Goal: Transaction & Acquisition: Book appointment/travel/reservation

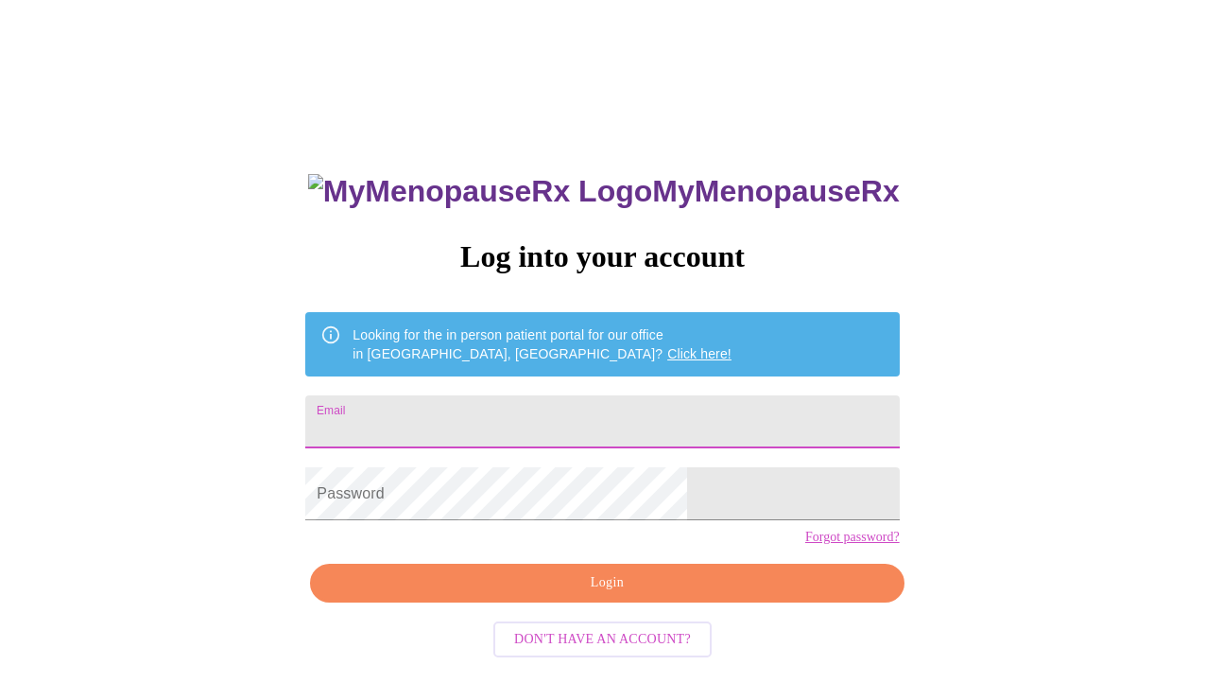
type input "[EMAIL_ADDRESS][DOMAIN_NAME]"
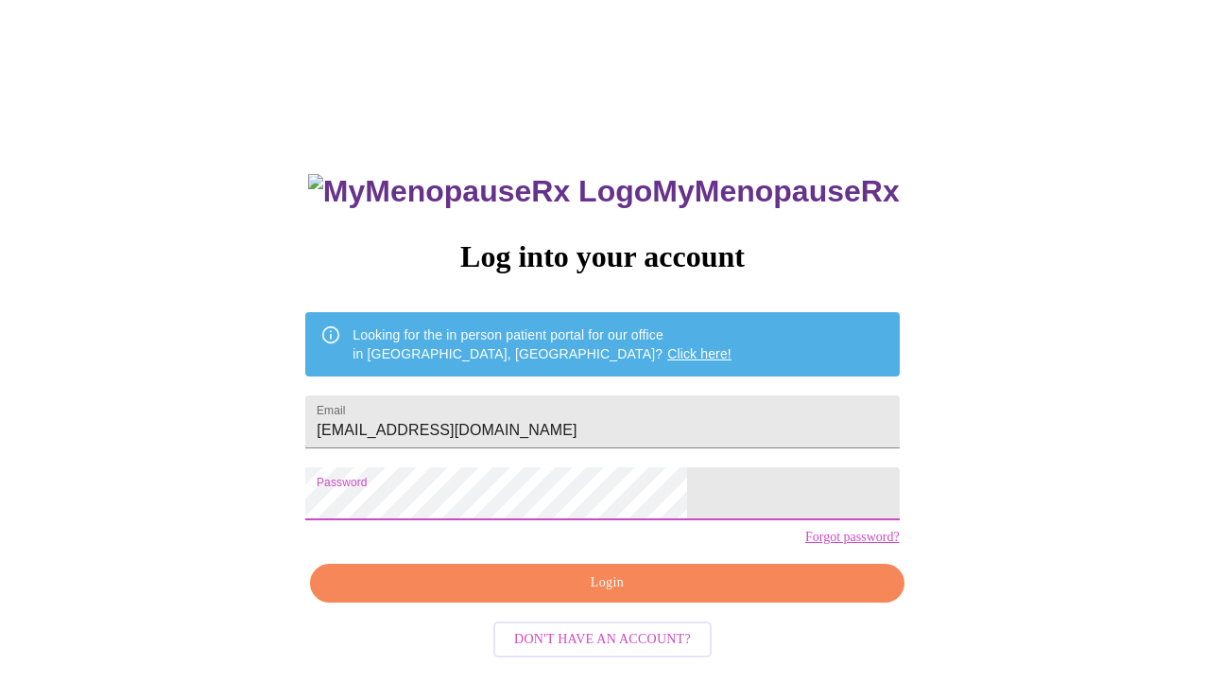
click at [572, 595] on span "Login" at bounding box center [607, 583] width 550 height 24
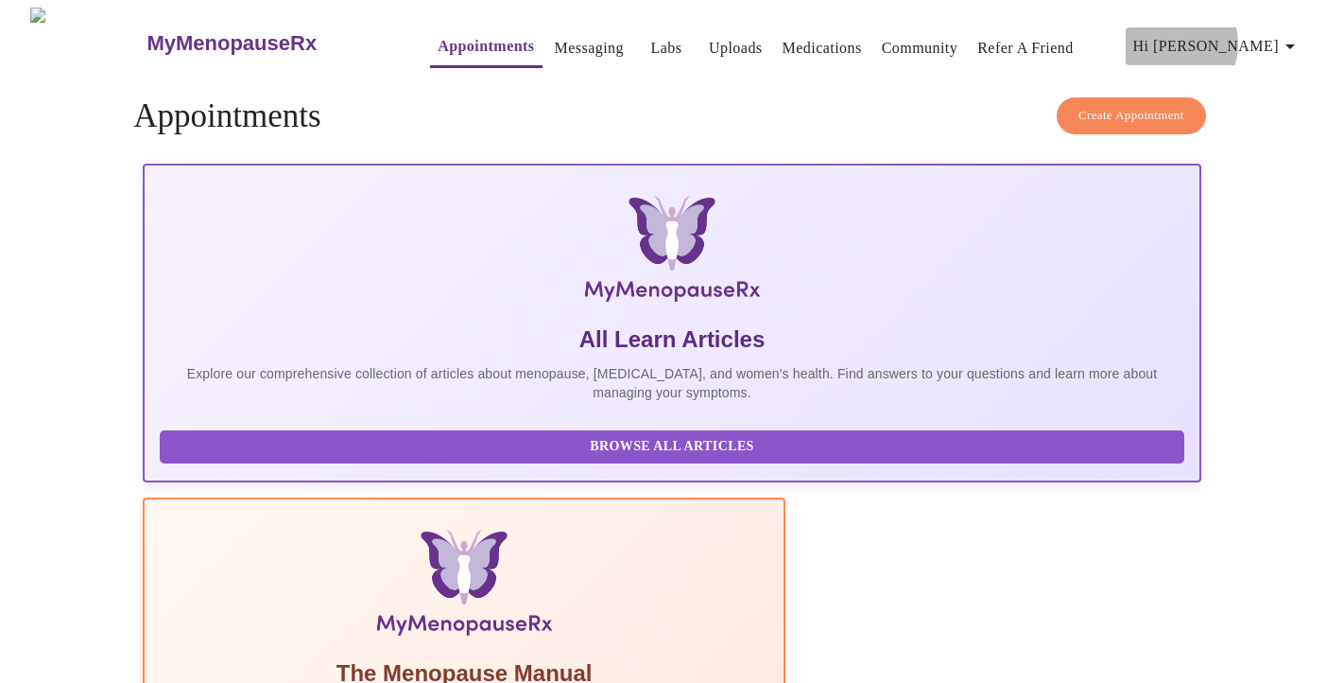
click at [1204, 37] on span "Hi [PERSON_NAME]" at bounding box center [1218, 46] width 168 height 26
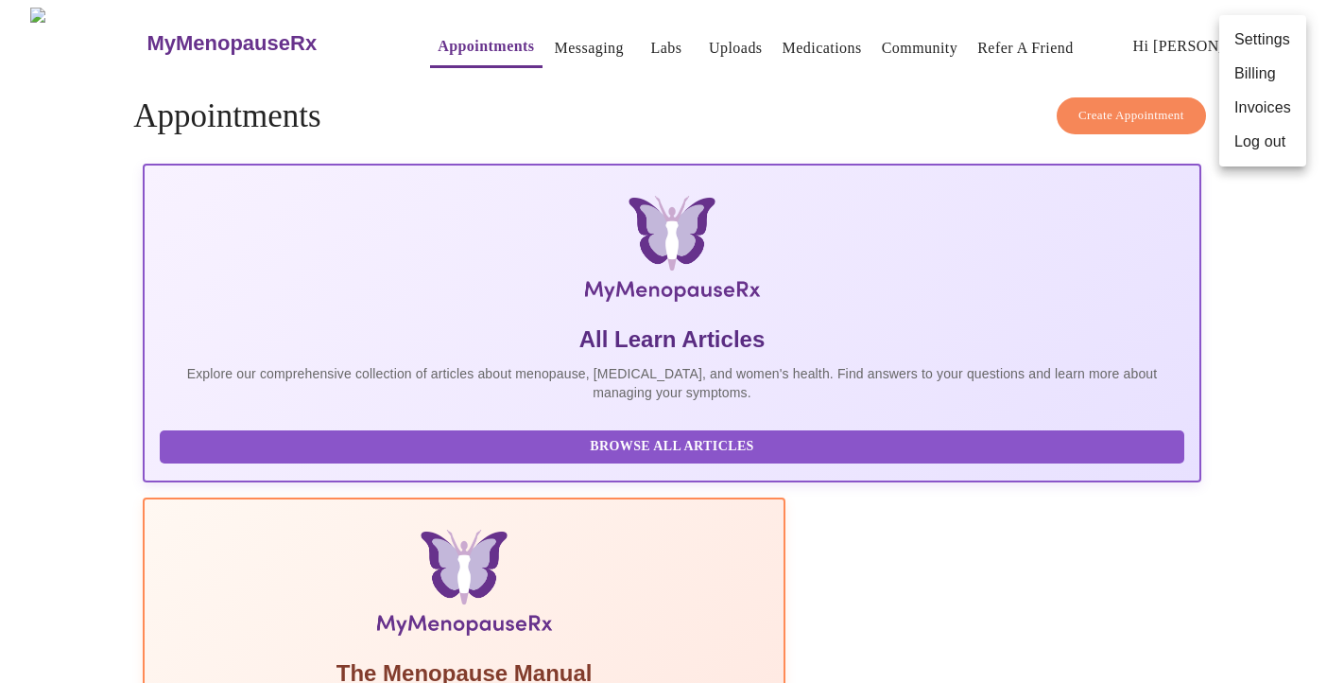
click at [718, 110] on div at bounding box center [672, 341] width 1344 height 683
click at [709, 38] on link "Uploads" at bounding box center [736, 48] width 54 height 26
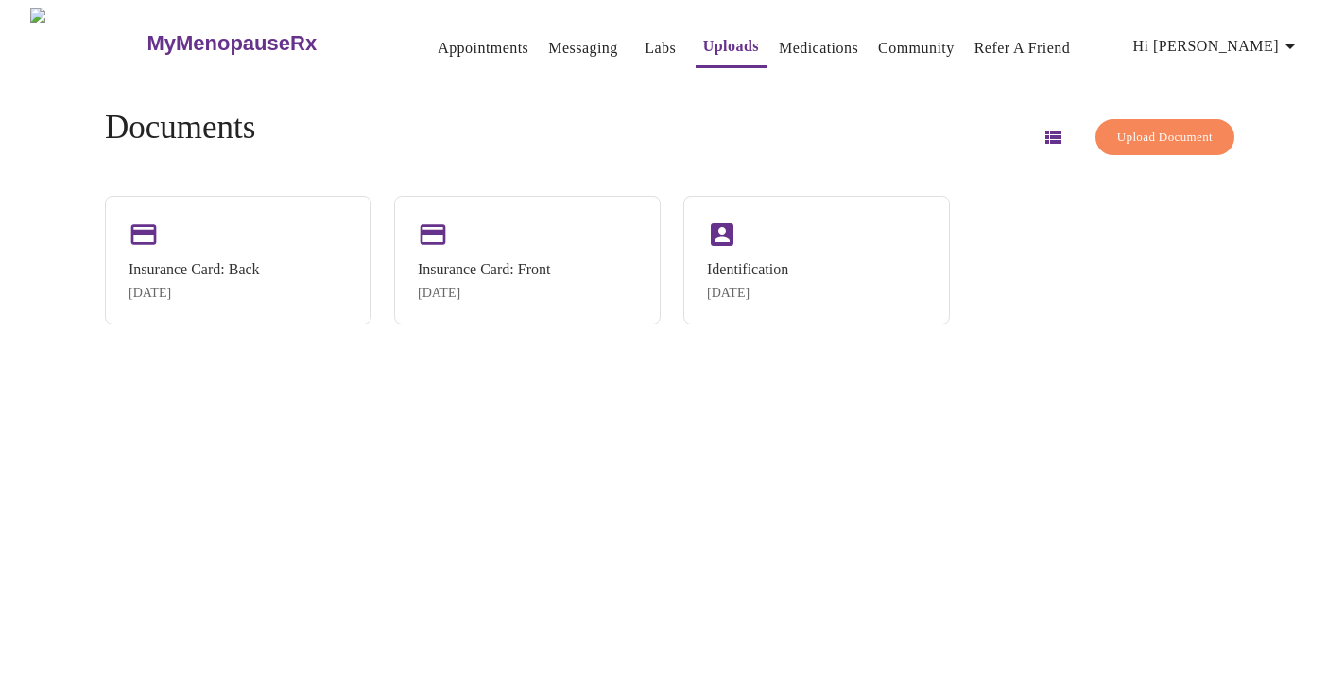
click at [445, 46] on link "Appointments" at bounding box center [483, 48] width 91 height 26
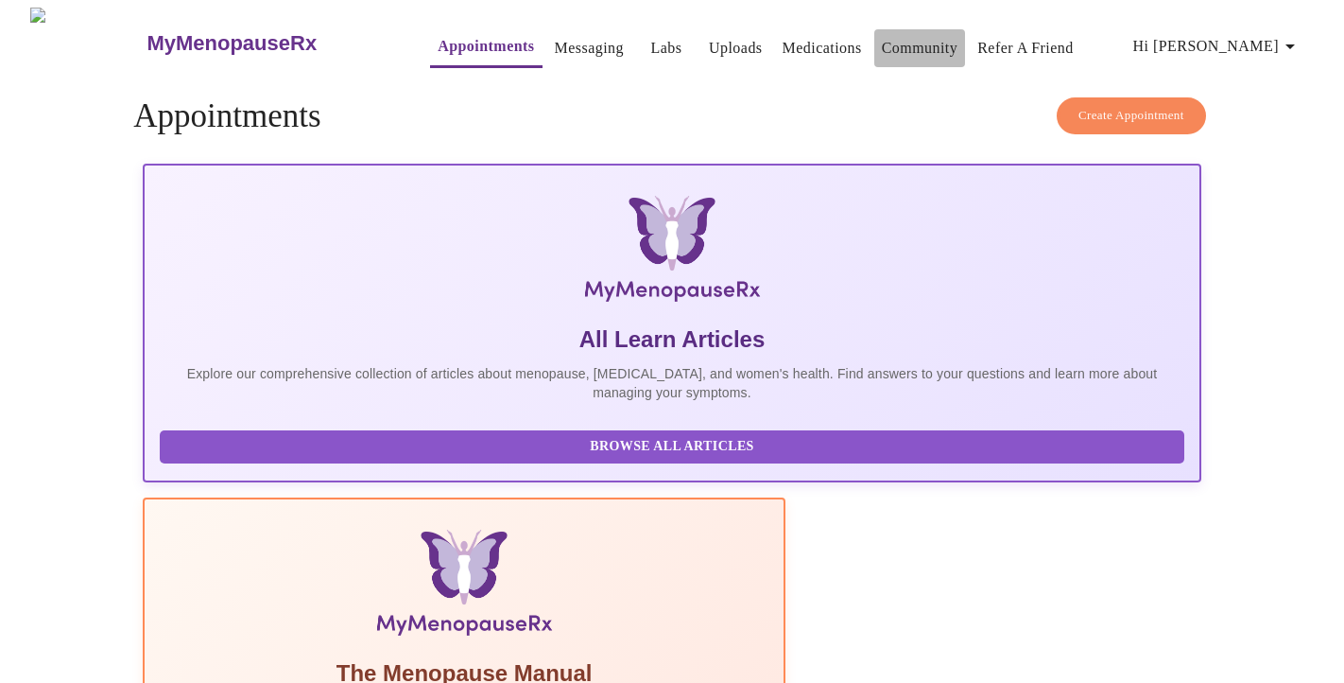
click at [889, 41] on link "Community" at bounding box center [920, 48] width 77 height 26
click at [1140, 105] on span "Create Appointment" at bounding box center [1132, 116] width 106 height 22
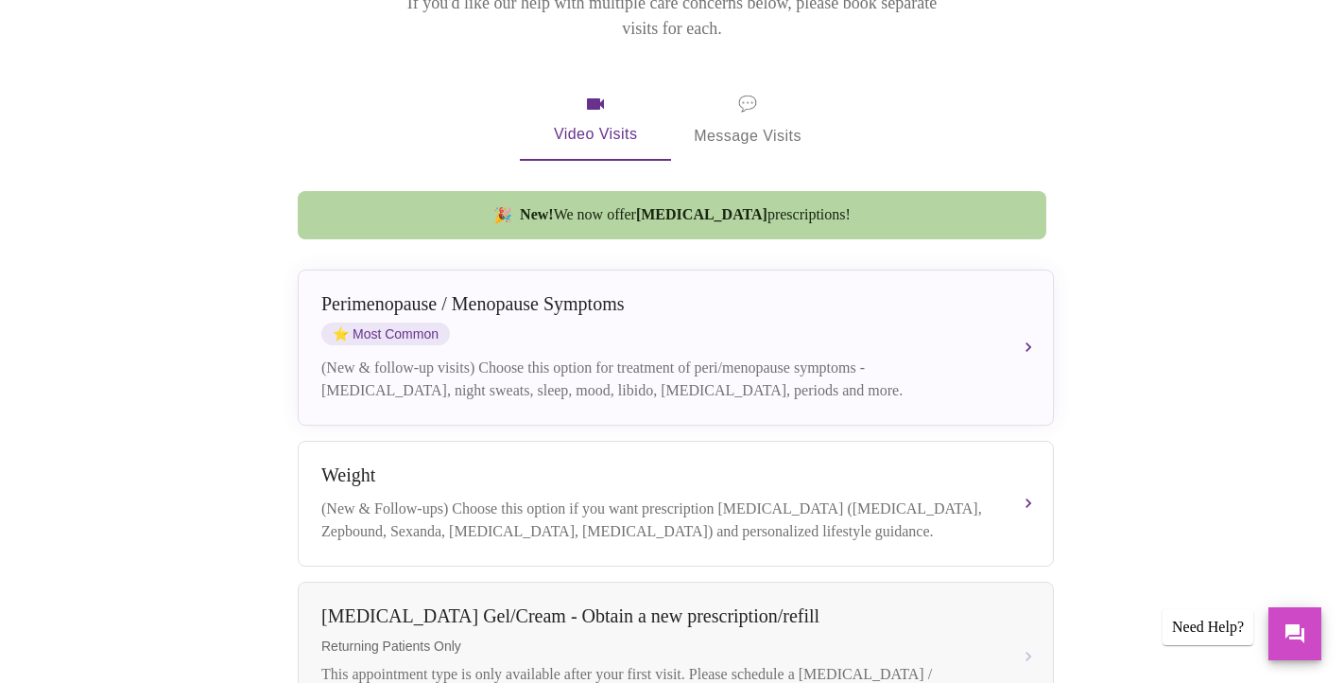
scroll to position [312, 0]
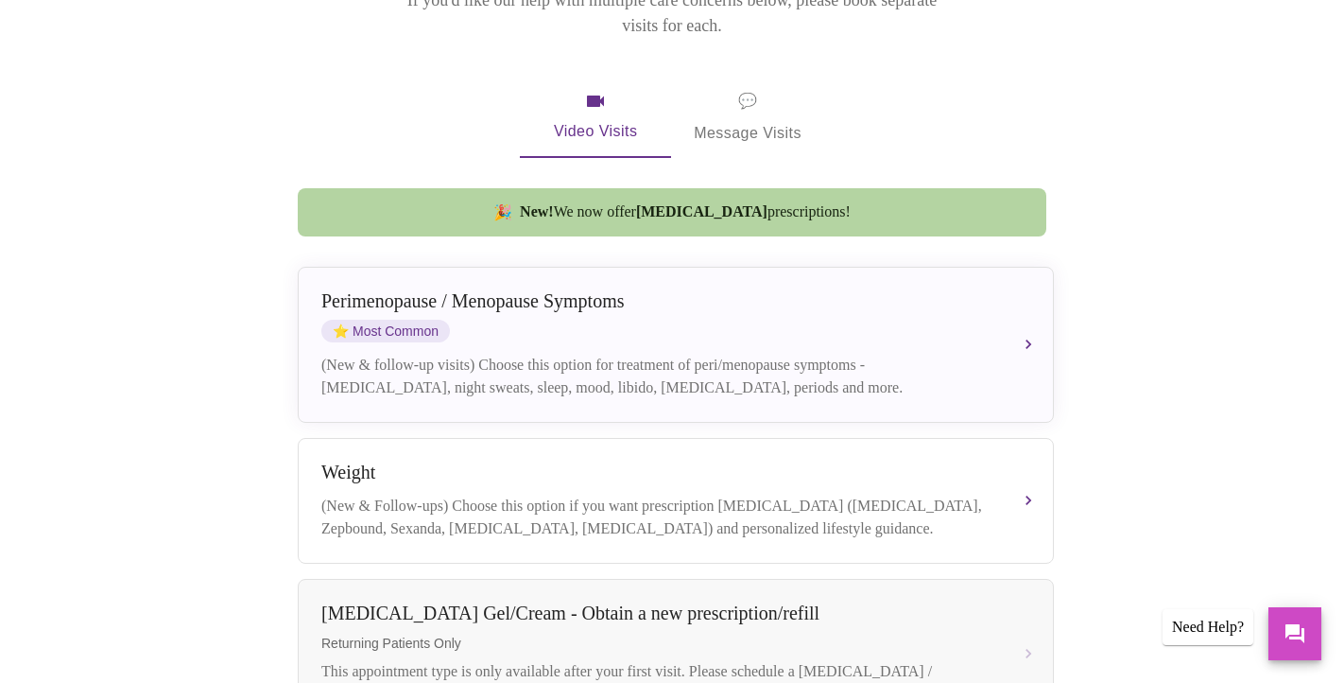
click at [606, 90] on span "Video Visits" at bounding box center [596, 117] width 106 height 55
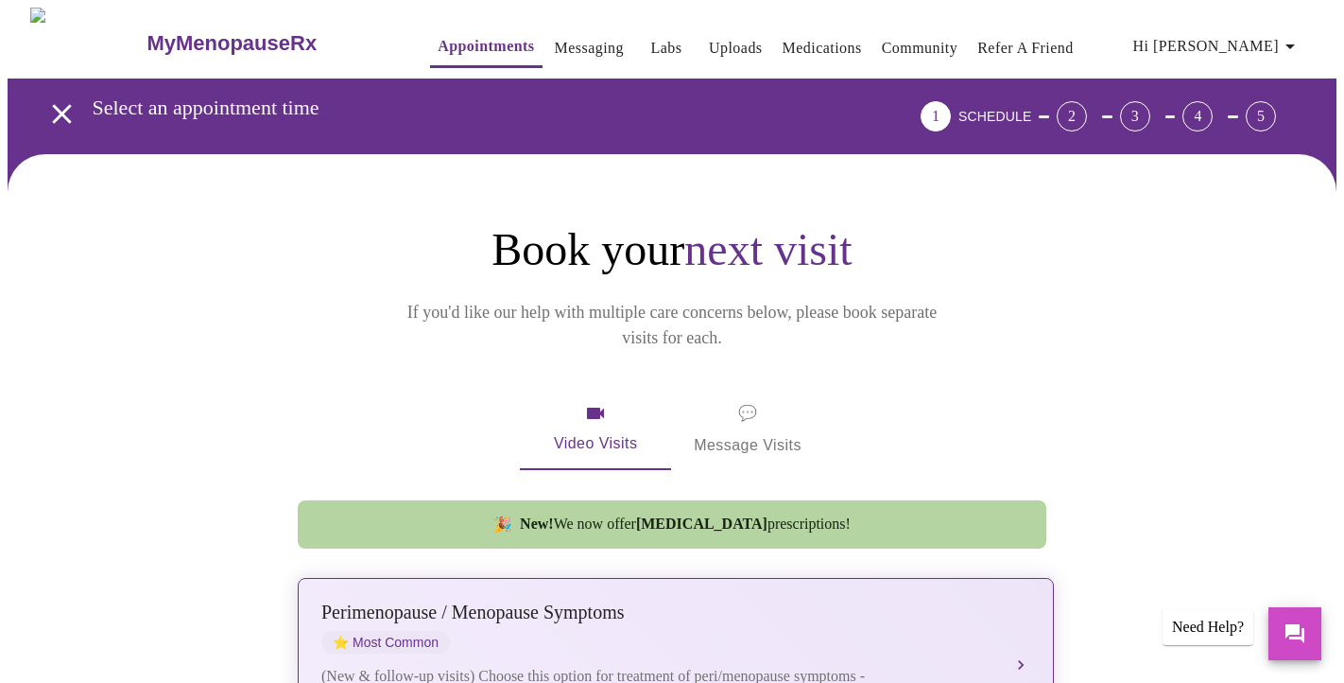
scroll to position [0, 0]
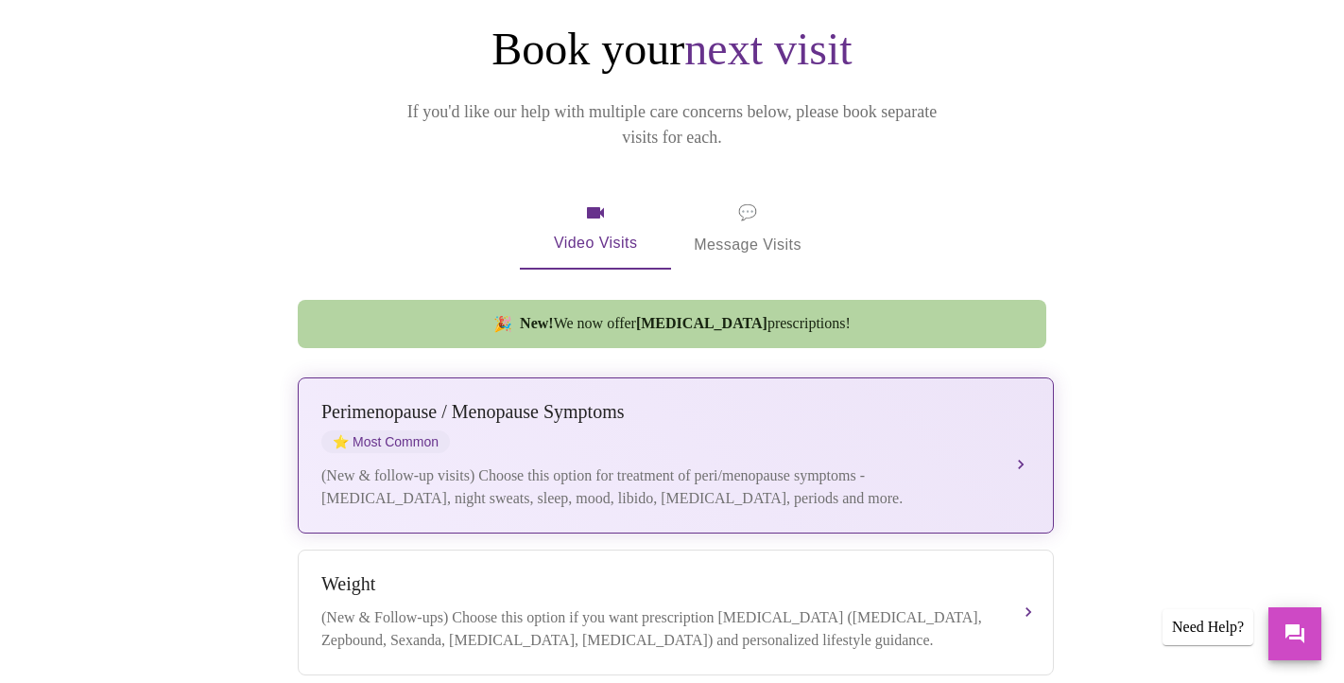
click at [643, 423] on div "[MEDICAL_DATA] / Menopause Symptoms ⭐ Most Common" at bounding box center [656, 427] width 671 height 52
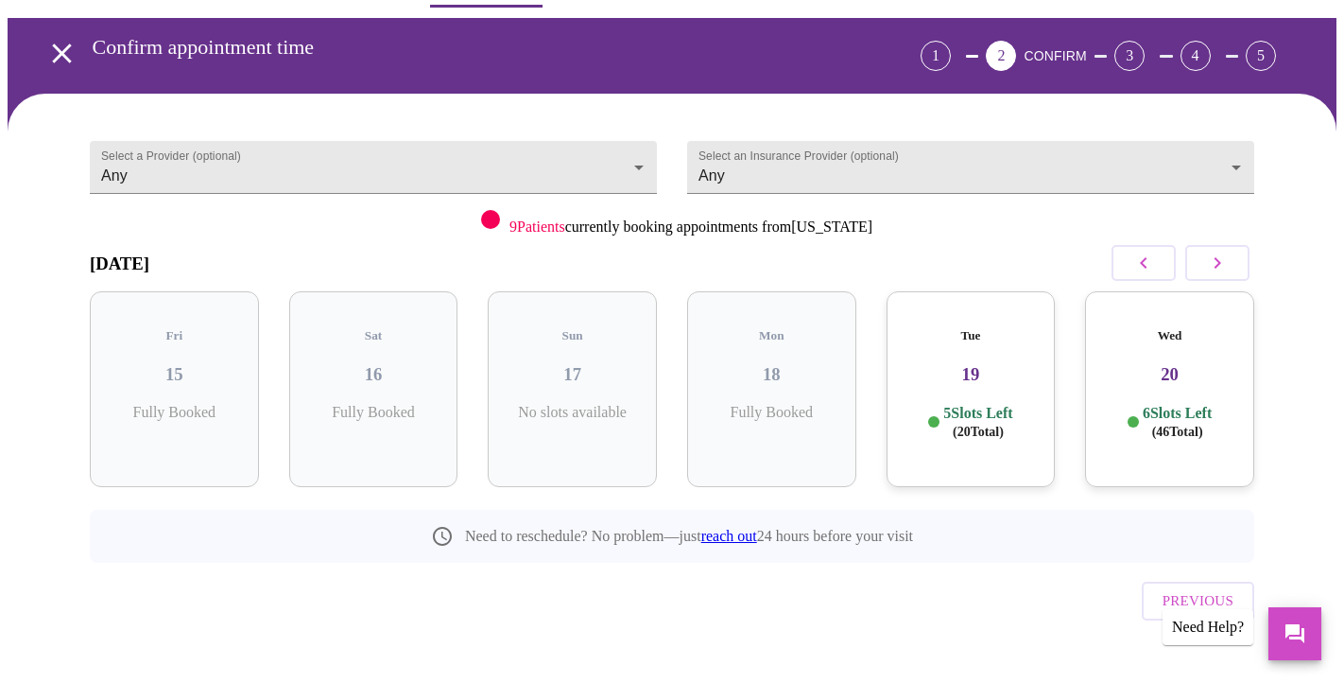
click at [536, 222] on span "9 Patients" at bounding box center [538, 226] width 56 height 16
click at [1204, 267] on icon "button" at bounding box center [1217, 262] width 23 height 23
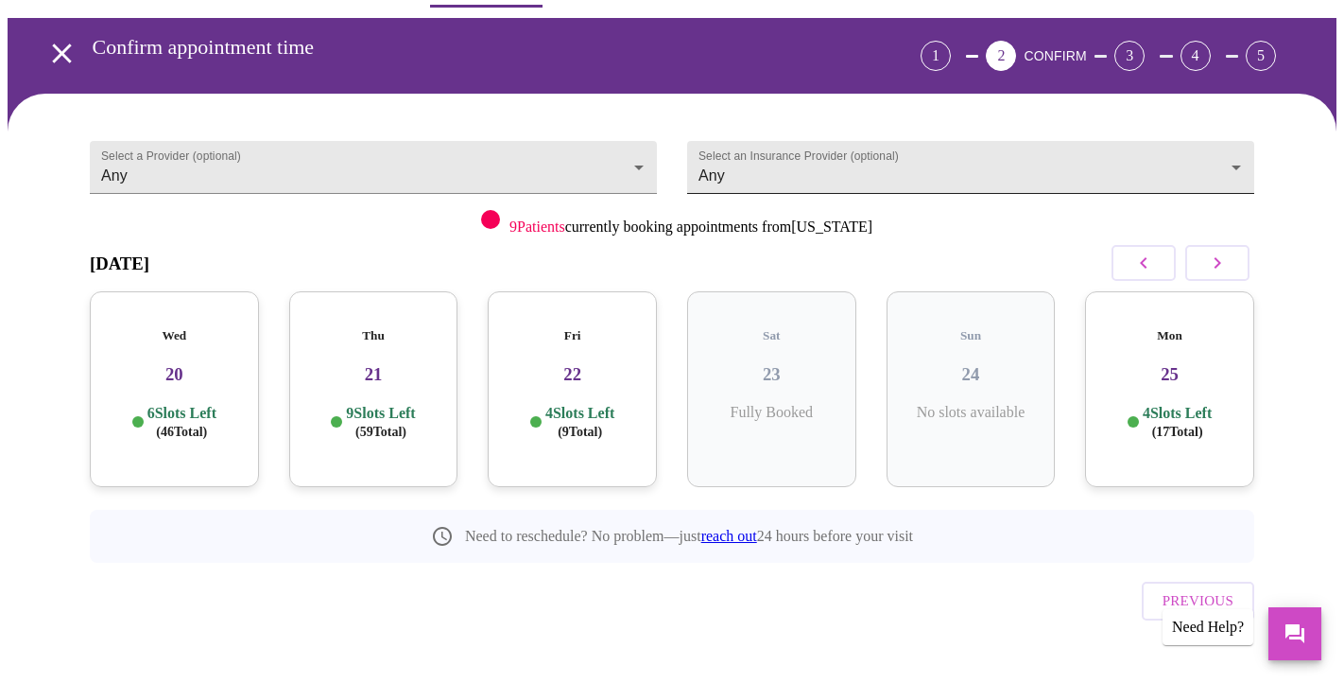
click at [1204, 166] on body "MyMenopauseRx Appointments Messaging Labs Uploads Medications Community Refer a…" at bounding box center [672, 331] width 1329 height 768
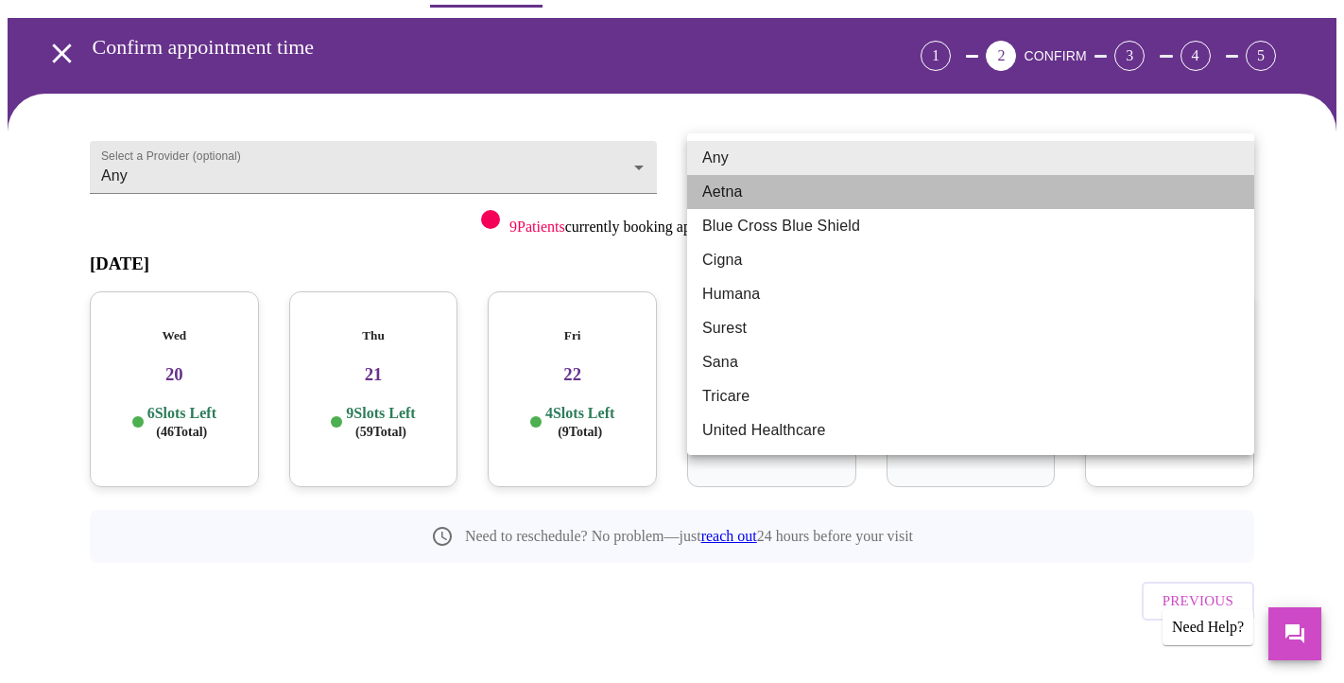
click at [746, 195] on li "Aetna" at bounding box center [970, 192] width 567 height 34
type input "Aetna"
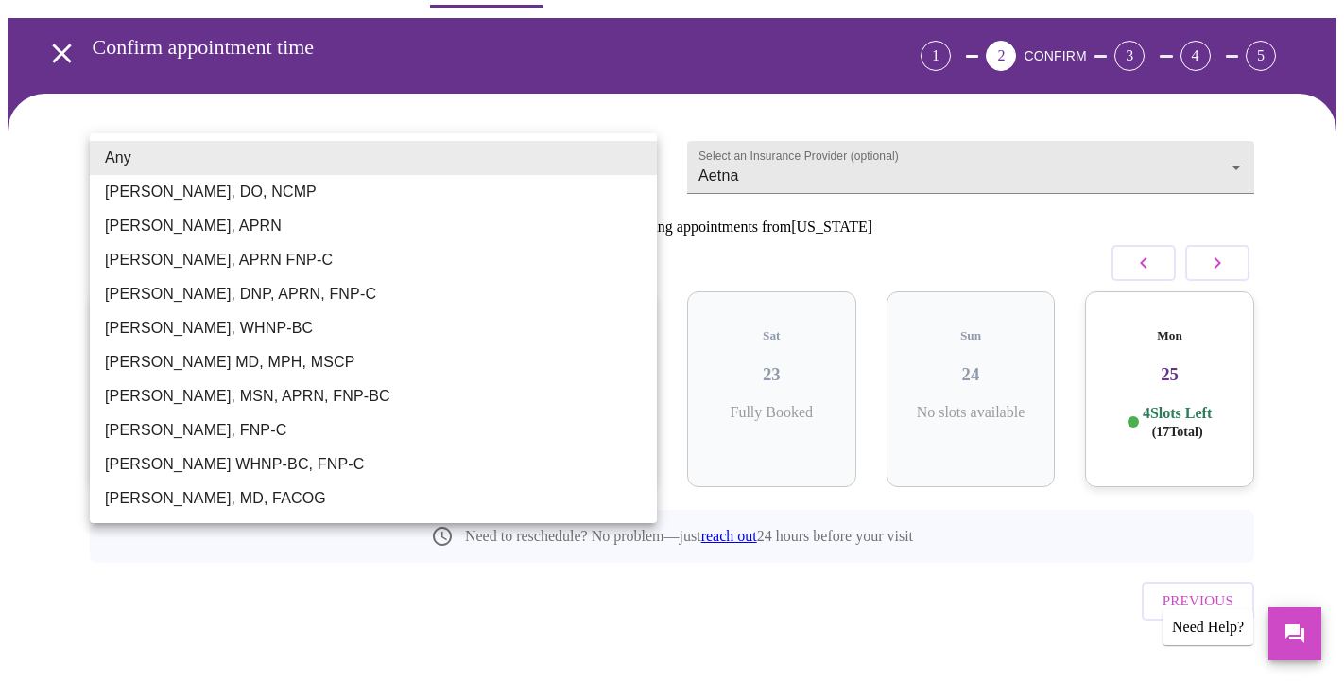
click at [640, 154] on body "MyMenopauseRx Appointments Messaging Labs Uploads Medications Community Refer a…" at bounding box center [672, 331] width 1329 height 768
click at [803, 608] on div at bounding box center [672, 341] width 1344 height 683
click at [630, 146] on body "MyMenopauseRx Appointments Messaging Labs Uploads Medications Community Refer a…" at bounding box center [672, 331] width 1329 height 768
click at [146, 331] on li "[PERSON_NAME], WHNP-BC" at bounding box center [373, 328] width 567 height 34
type input "[PERSON_NAME], WHNP-BC"
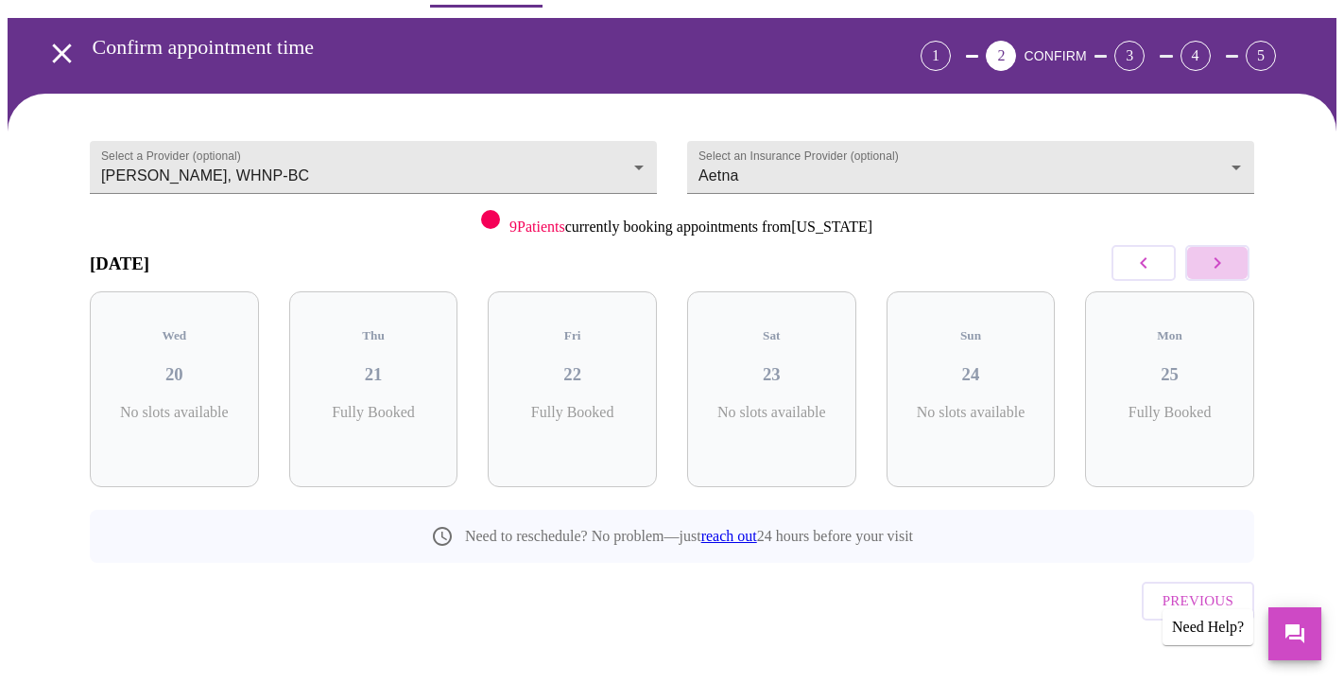
click at [1204, 275] on button "button" at bounding box center [1217, 263] width 64 height 36
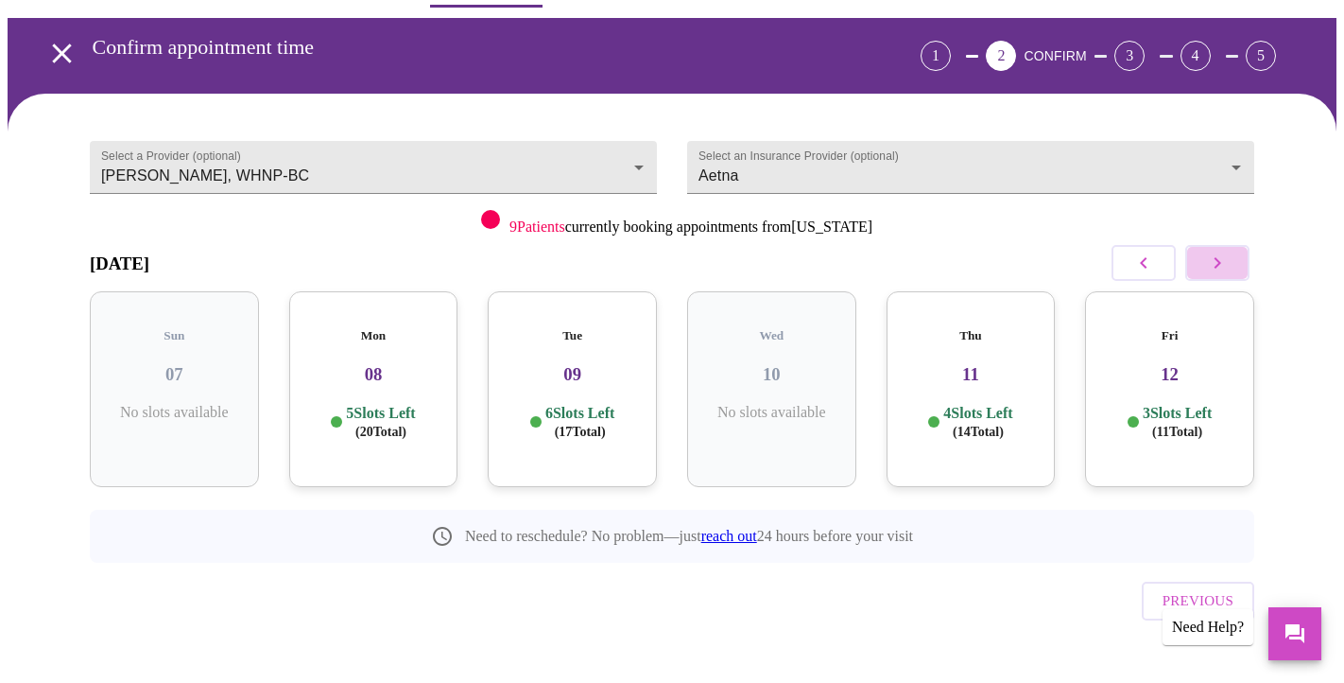
click at [1204, 275] on button "button" at bounding box center [1217, 263] width 64 height 36
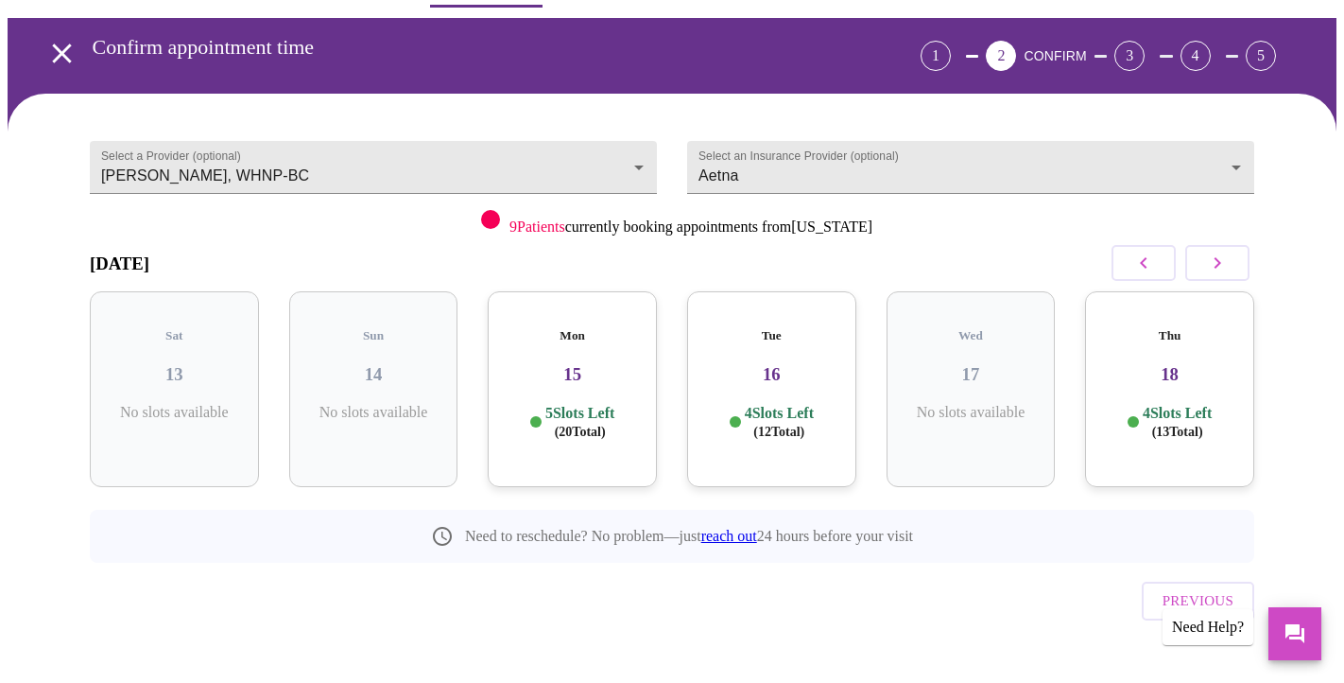
click at [1204, 369] on div "Thu 18 4 Slots Left ( 13 Total)" at bounding box center [1169, 389] width 169 height 196
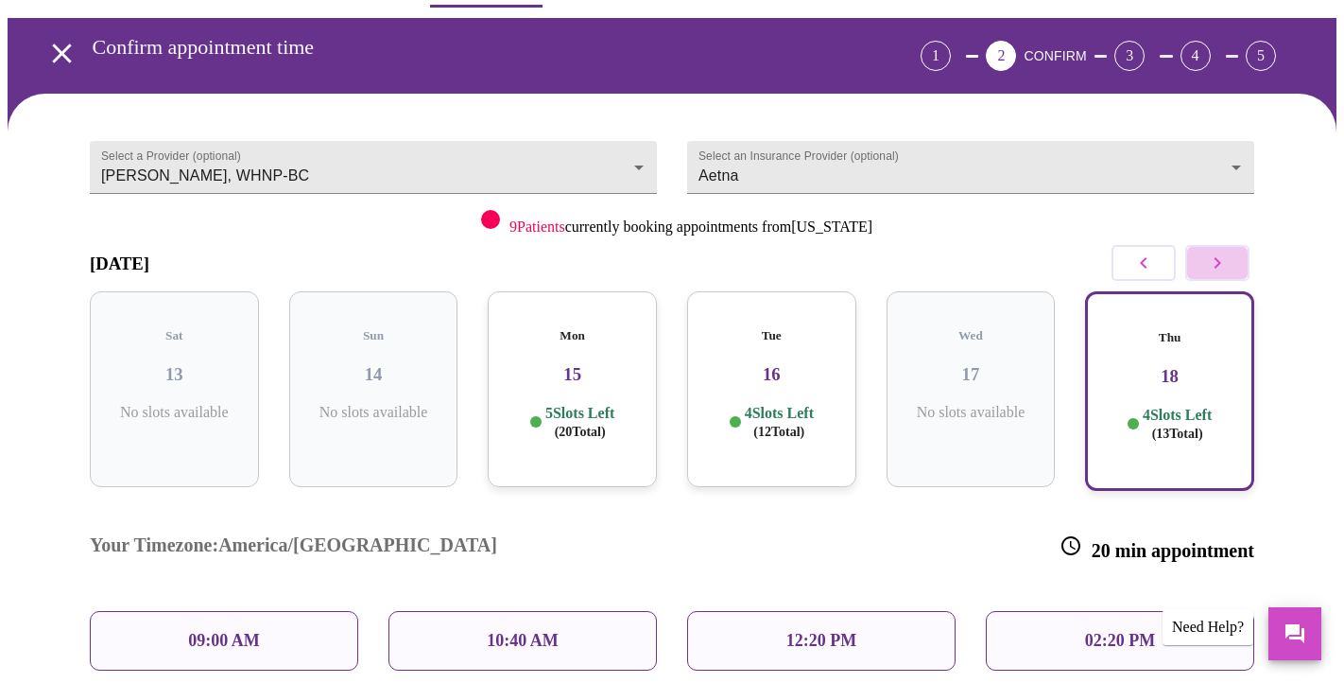
click at [1204, 251] on button "button" at bounding box center [1217, 263] width 64 height 36
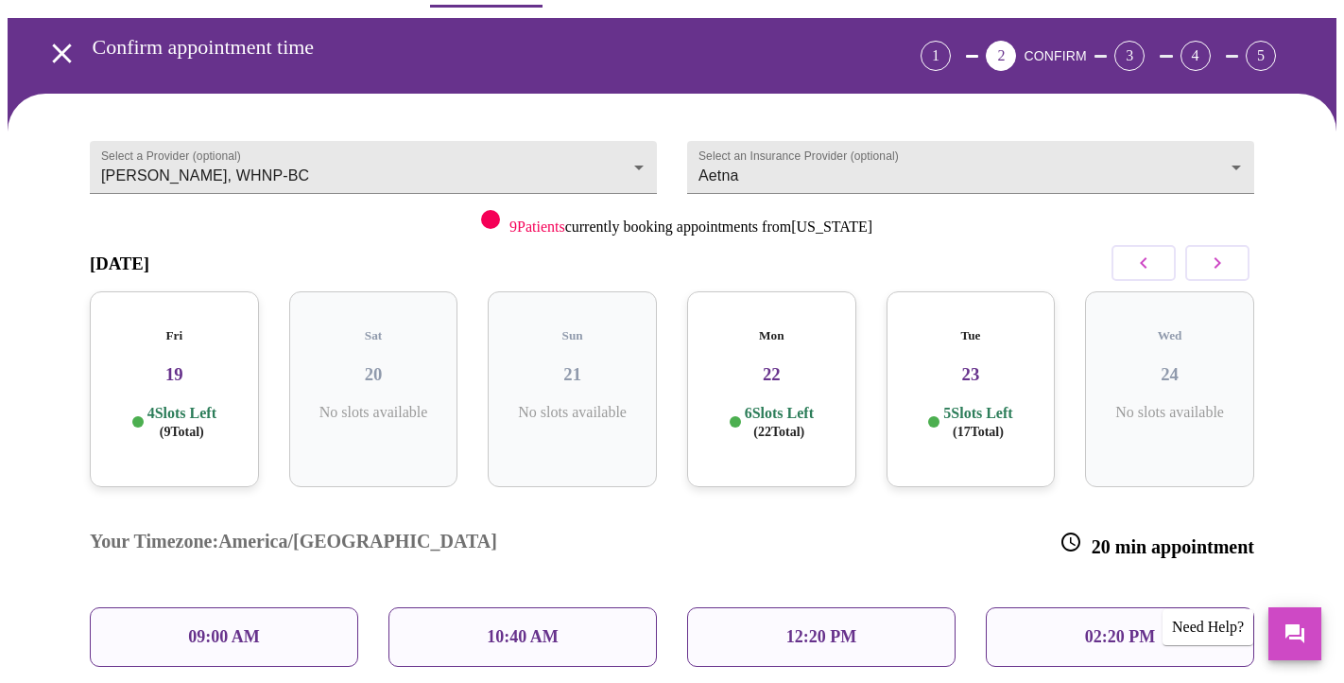
click at [768, 381] on div "Mon 22 6 Slots Left ( 22 Total)" at bounding box center [771, 389] width 169 height 196
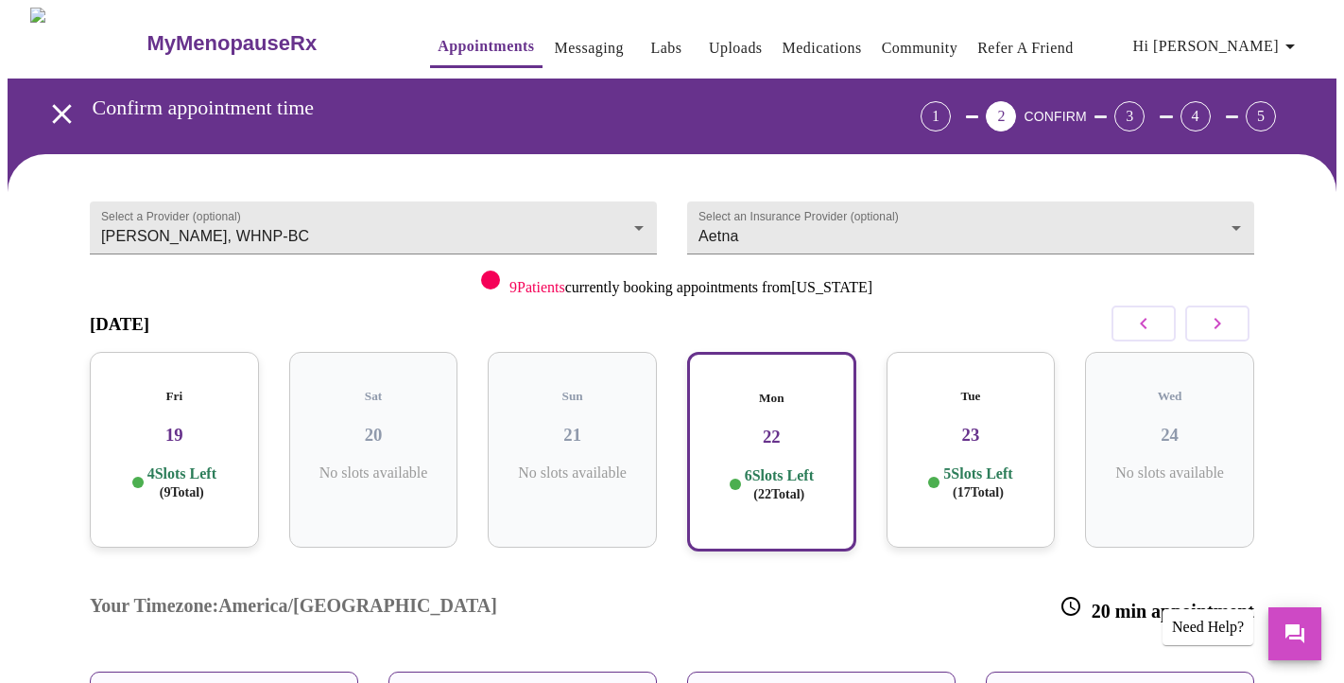
scroll to position [0, 0]
click at [510, 200] on body "MyMenopauseRx Appointments Messaging Labs Uploads Medications Community Refer a…" at bounding box center [672, 528] width 1329 height 1041
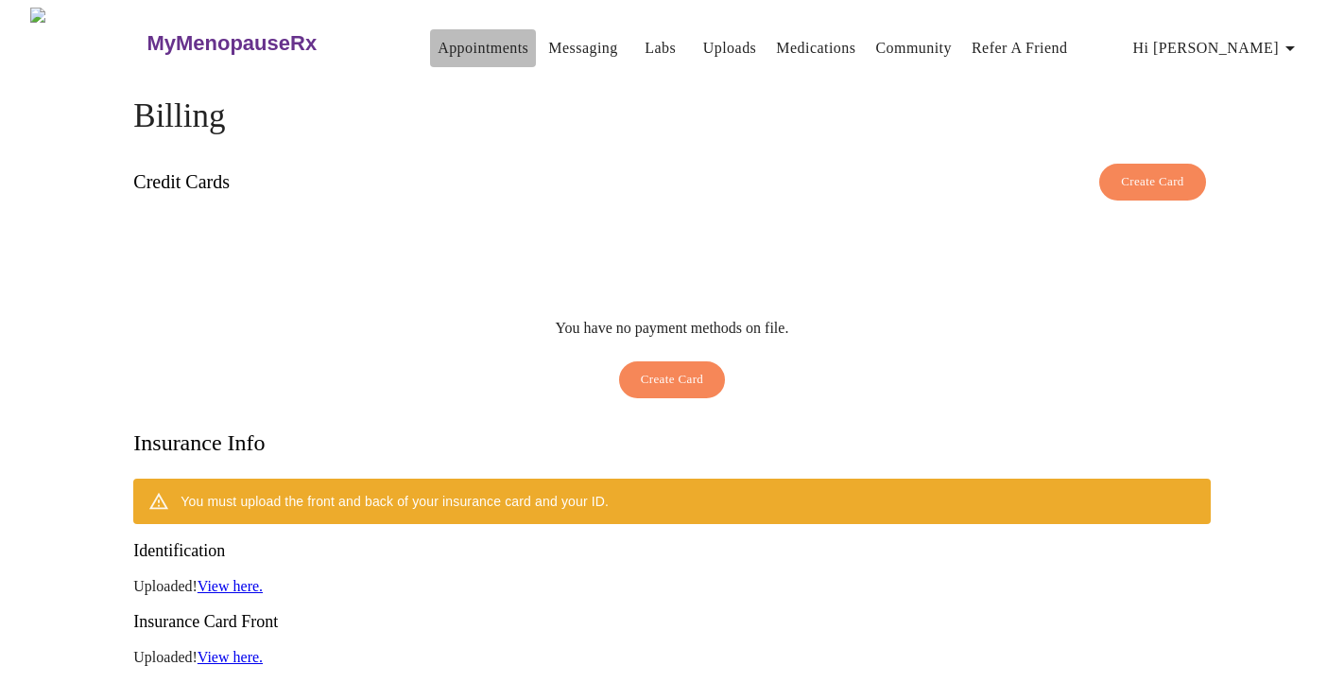
click at [438, 39] on link "Appointments" at bounding box center [483, 48] width 91 height 26
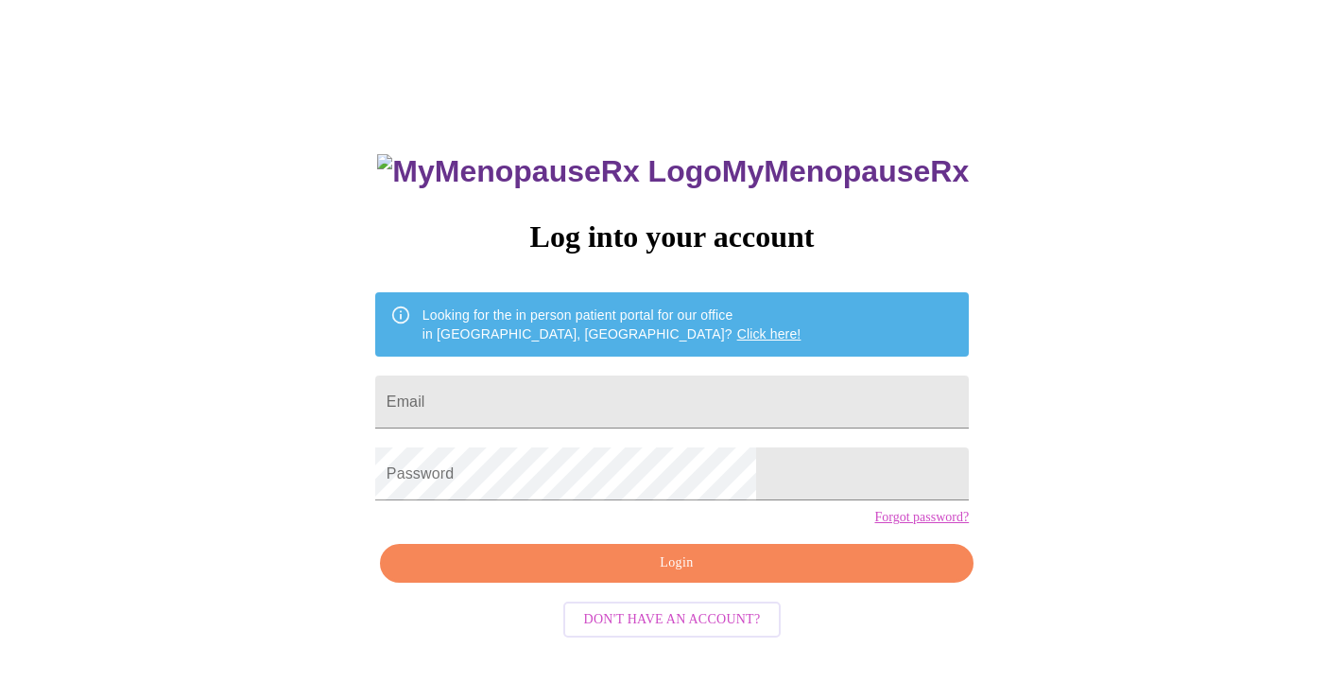
scroll to position [19, 0]
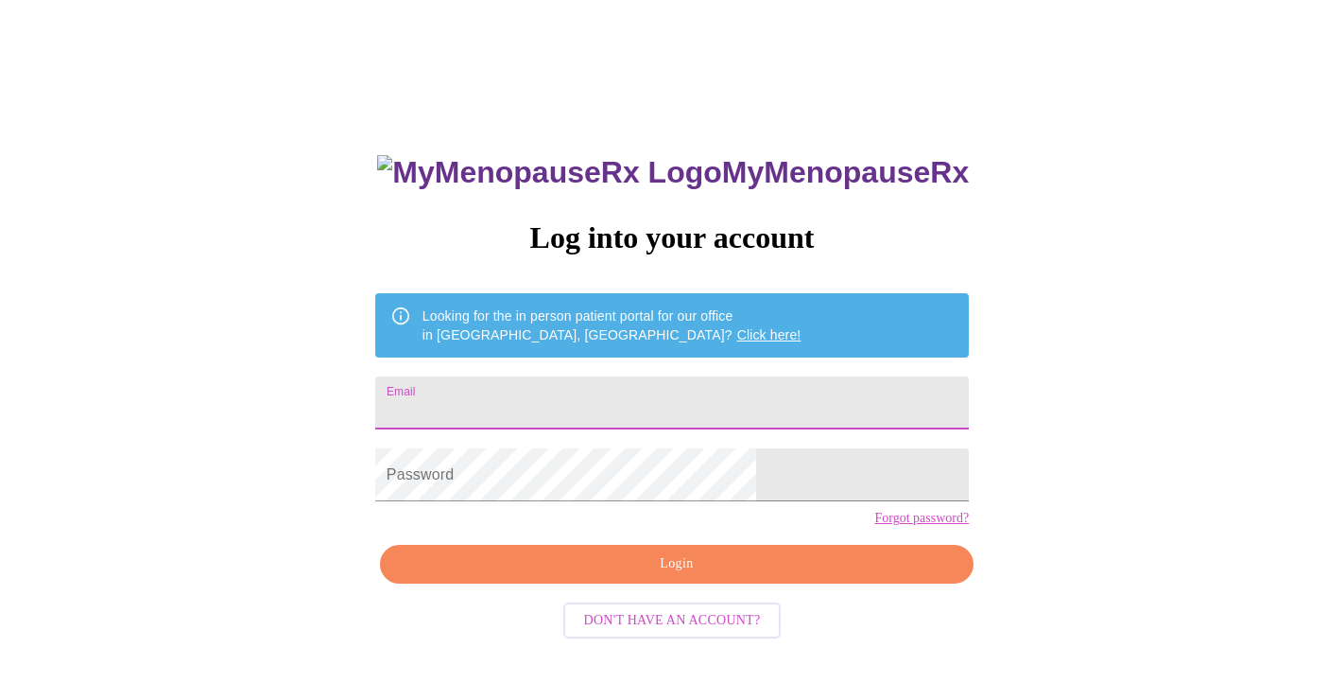
type input "[EMAIL_ADDRESS][DOMAIN_NAME]"
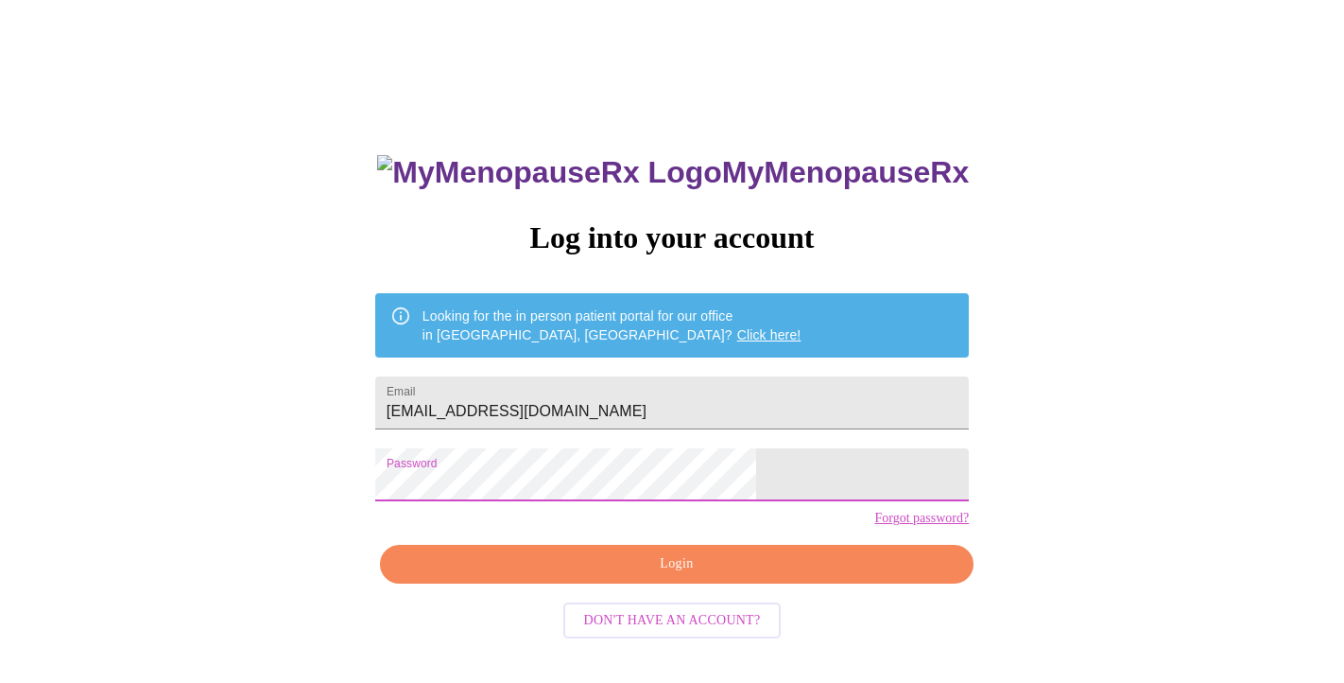
click at [622, 576] on span "Login" at bounding box center [677, 564] width 550 height 24
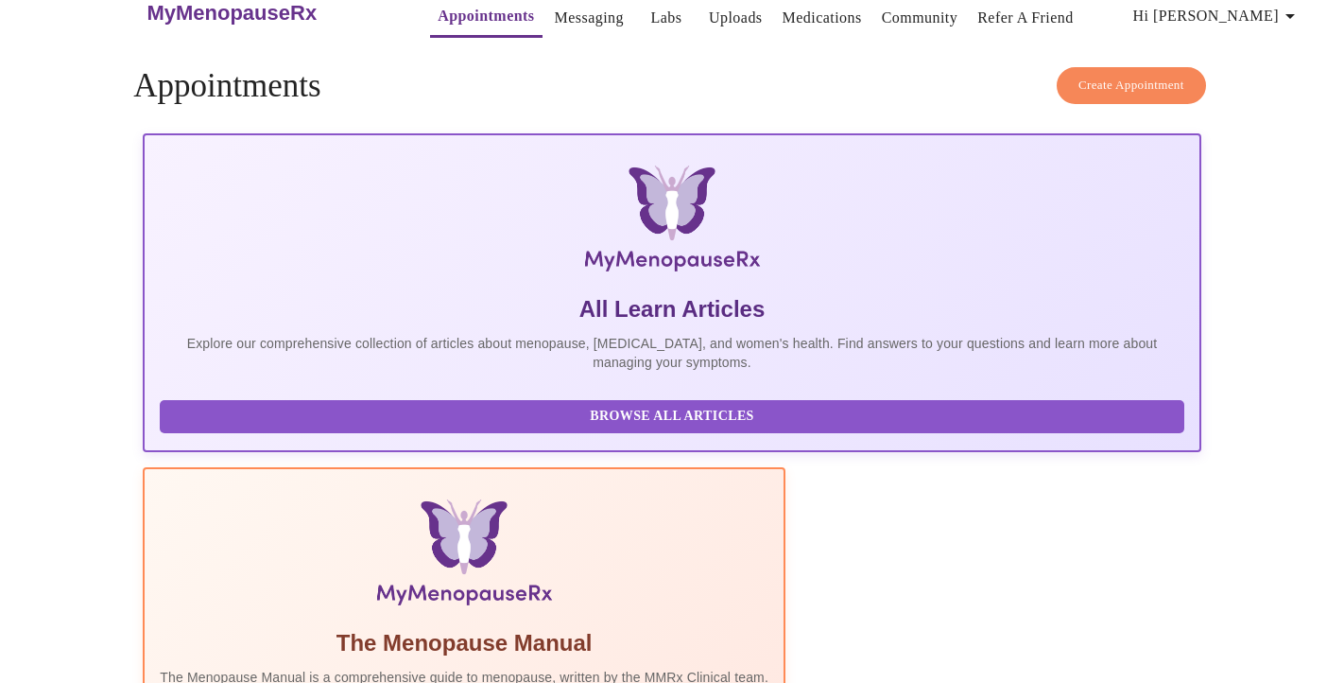
scroll to position [28, 0]
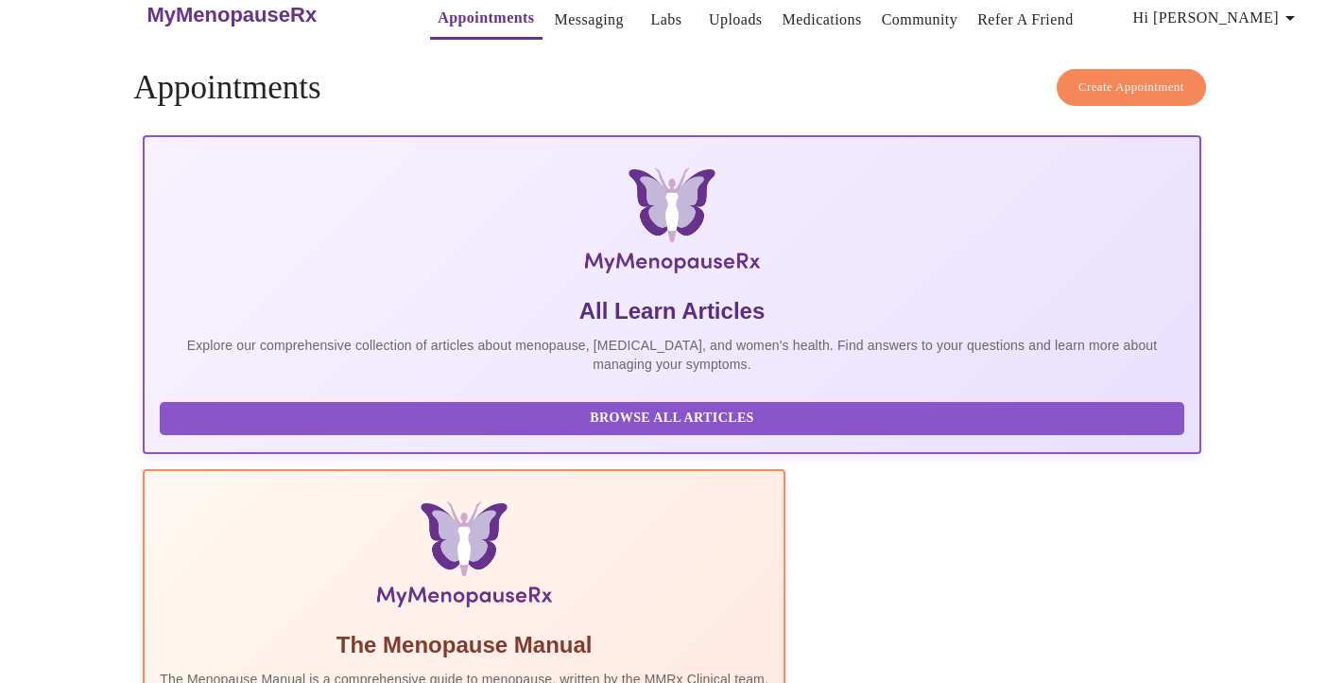
click at [1099, 77] on span "Create Appointment" at bounding box center [1132, 88] width 106 height 22
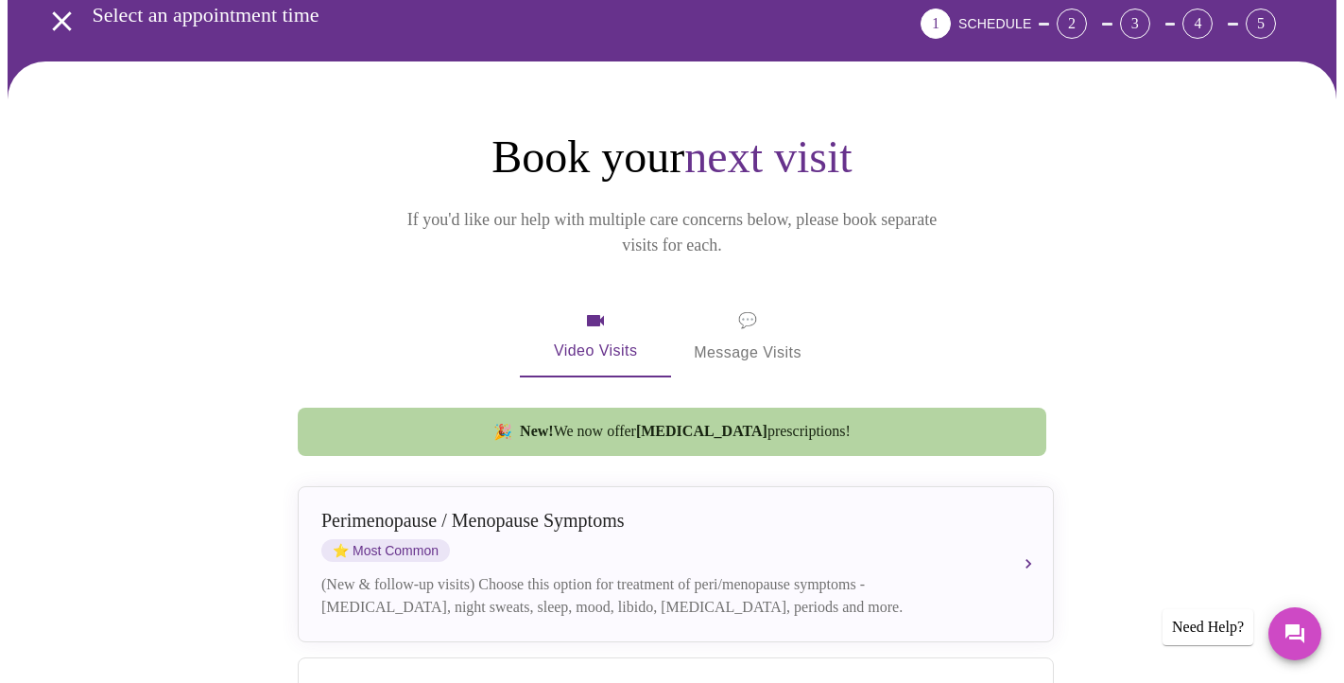
scroll to position [116, 0]
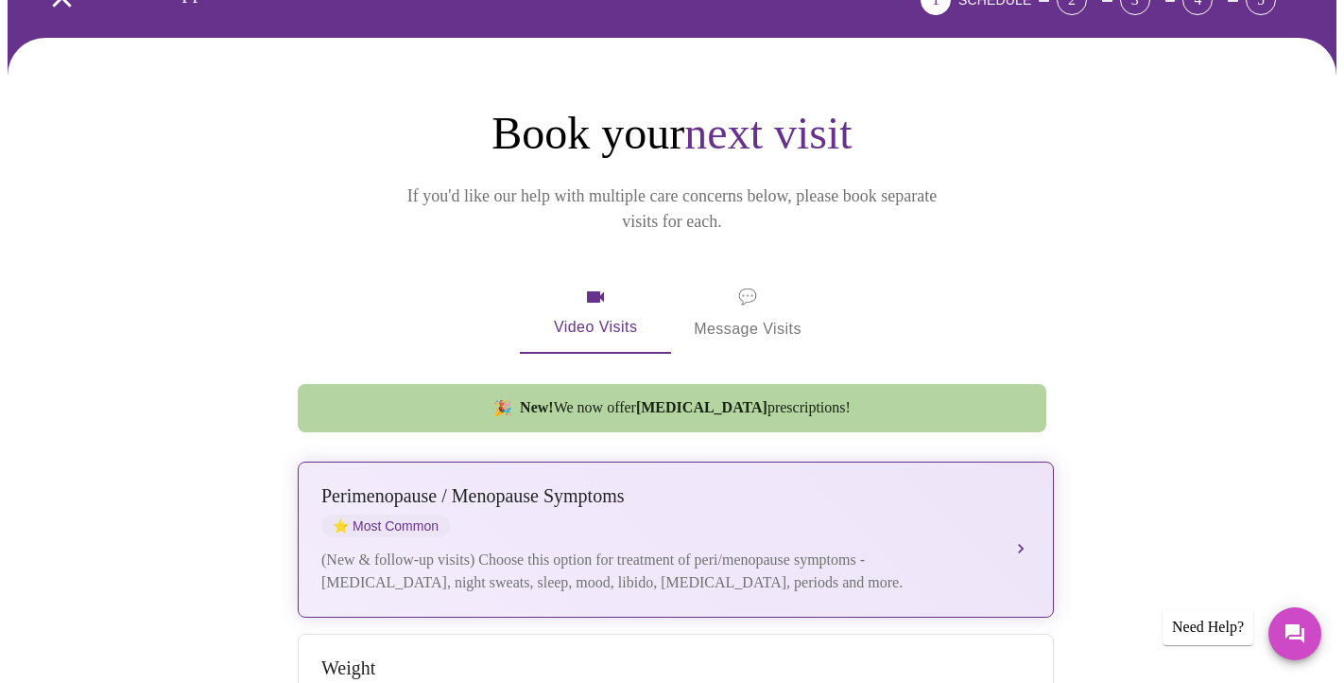
click at [493, 485] on div "[MEDICAL_DATA] / Menopause Symptoms ⭐ Most Common" at bounding box center [656, 511] width 671 height 52
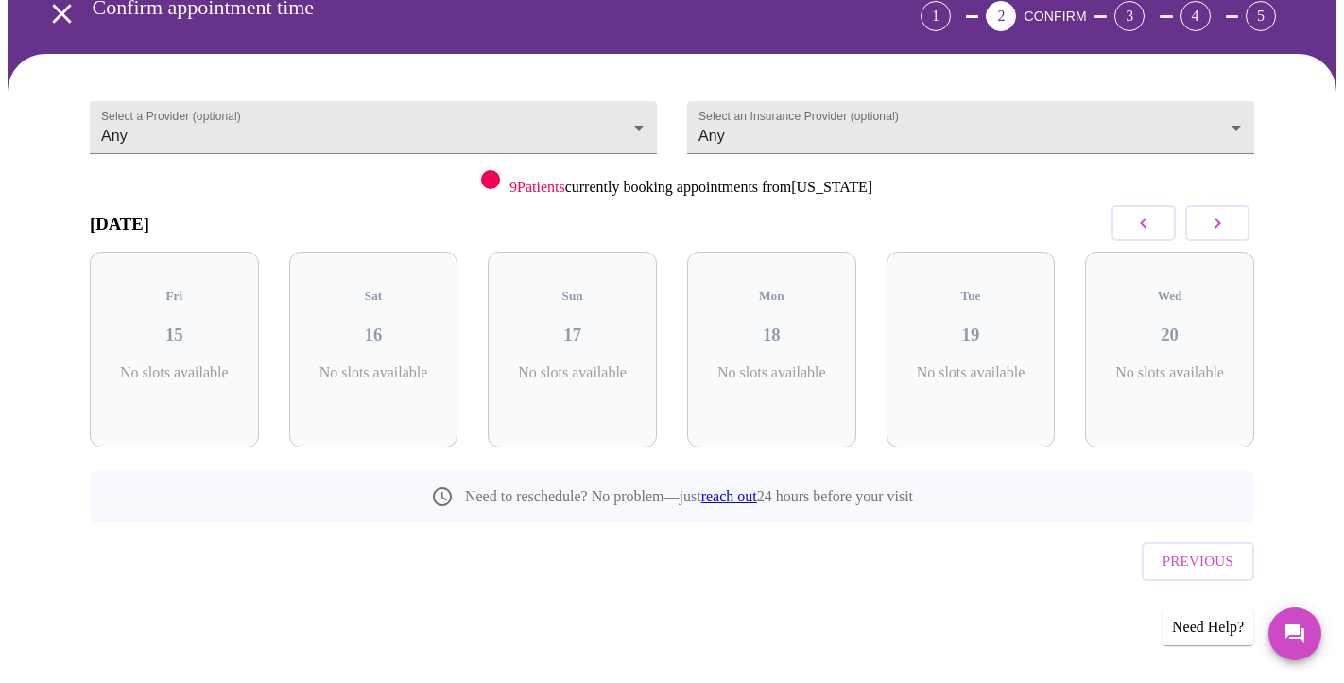
scroll to position [61, 0]
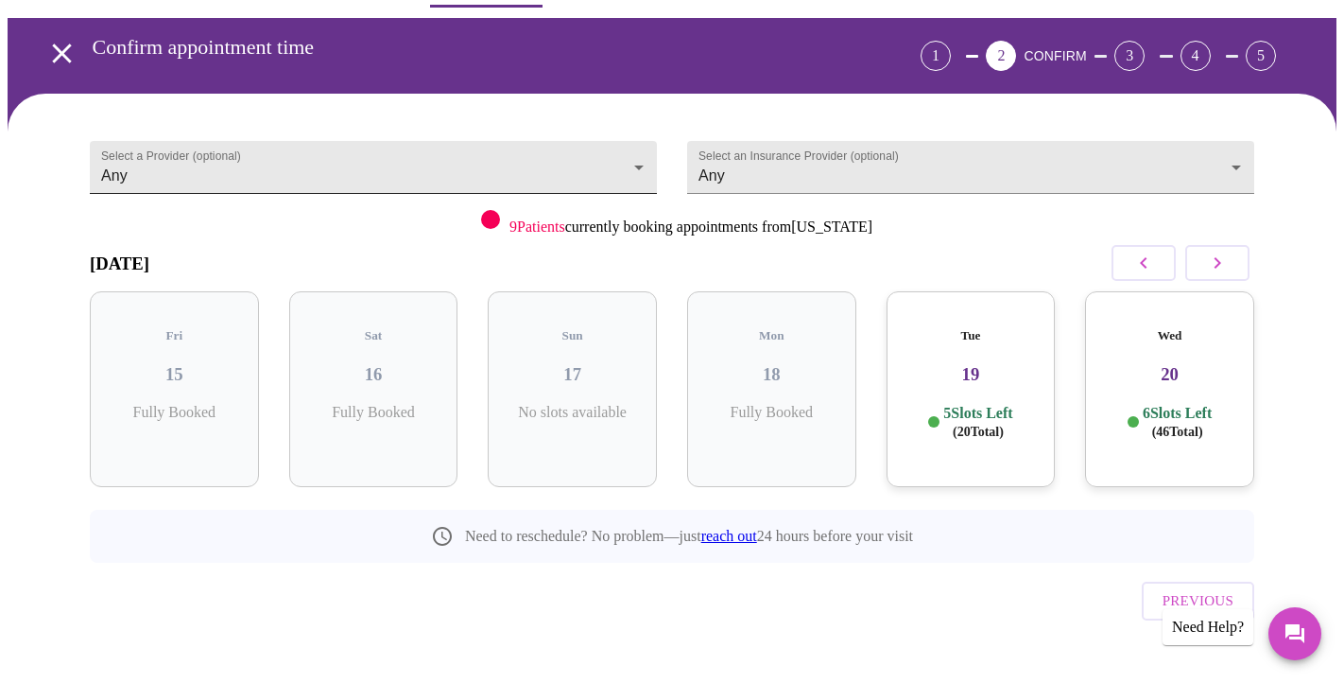
click at [640, 157] on body "MyMenopauseRx Appointments Messaging Labs Uploads Medications Community Refer a…" at bounding box center [672, 331] width 1329 height 768
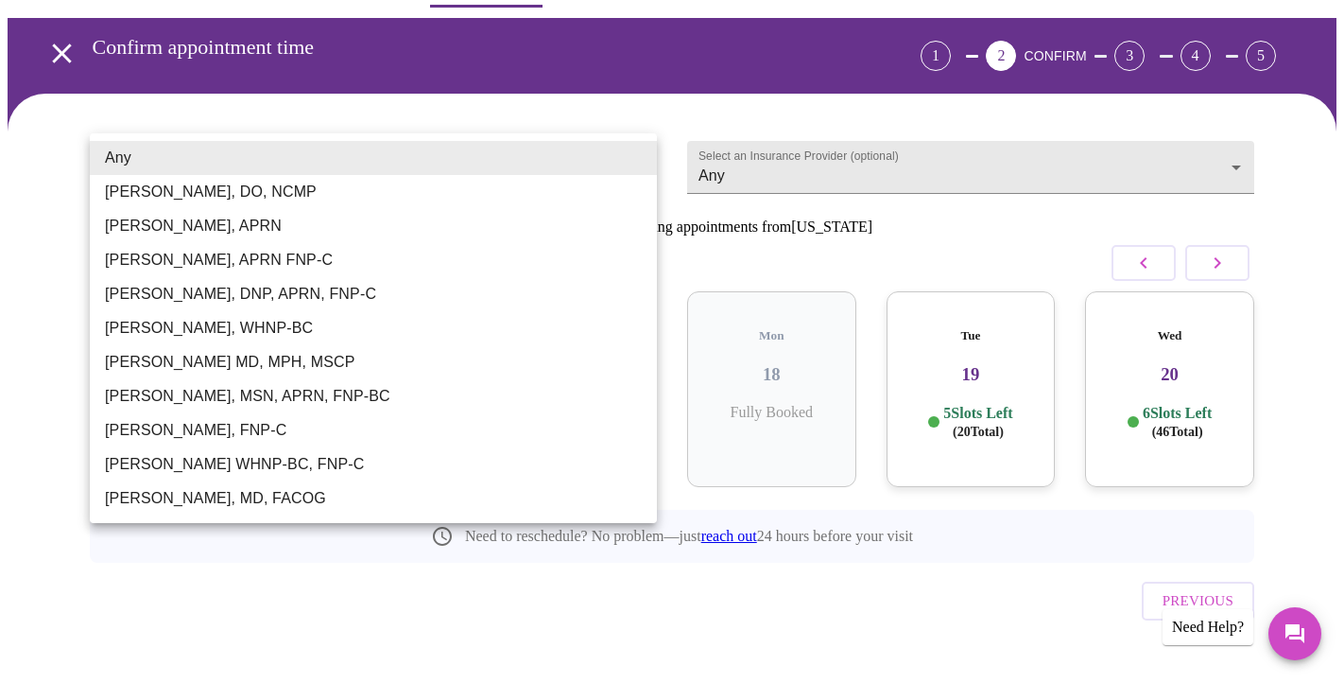
click at [204, 579] on div at bounding box center [672, 341] width 1344 height 683
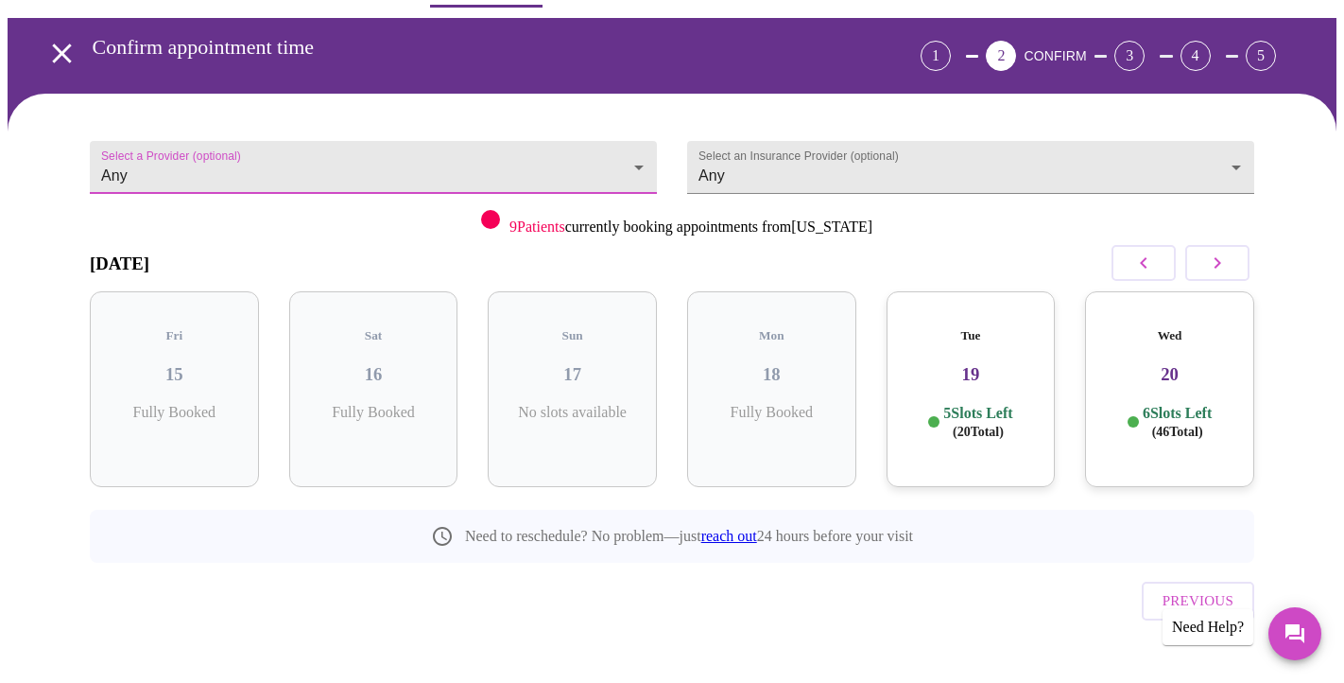
click at [56, 50] on icon "open drawer" at bounding box center [61, 53] width 33 height 33
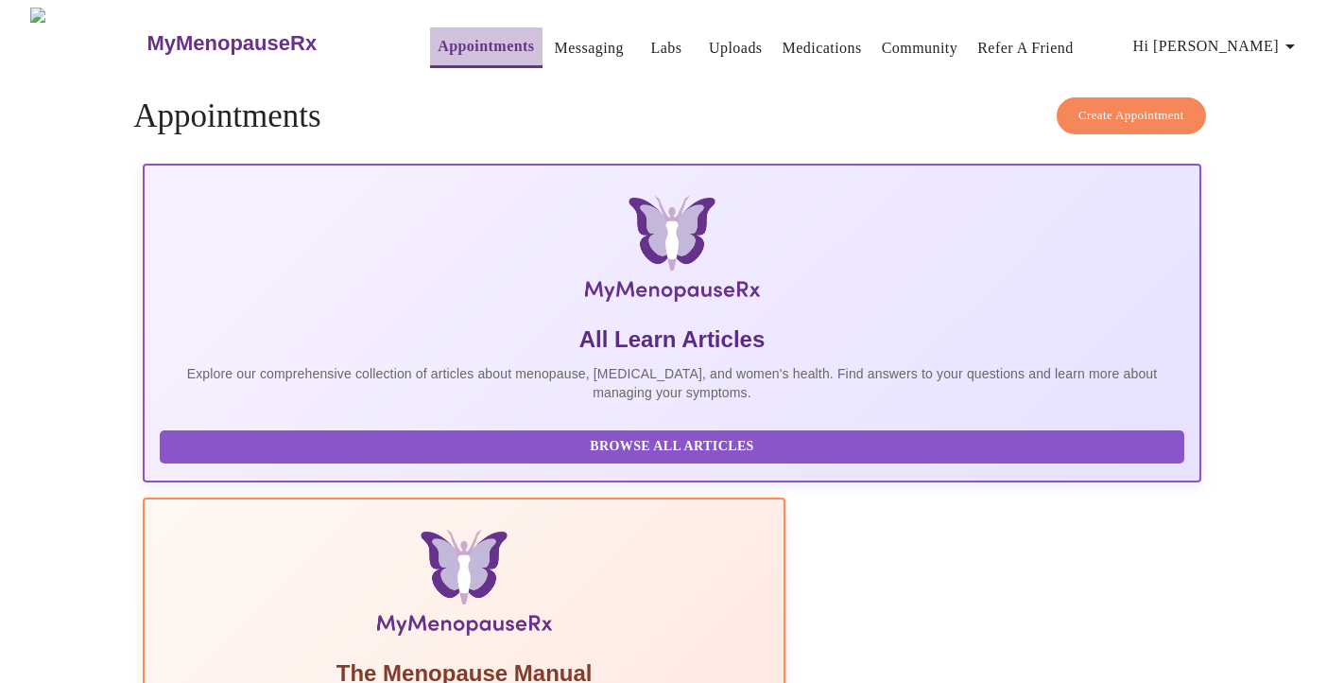
click at [455, 43] on link "Appointments" at bounding box center [486, 46] width 96 height 26
